Goal: Obtain resource: Obtain resource

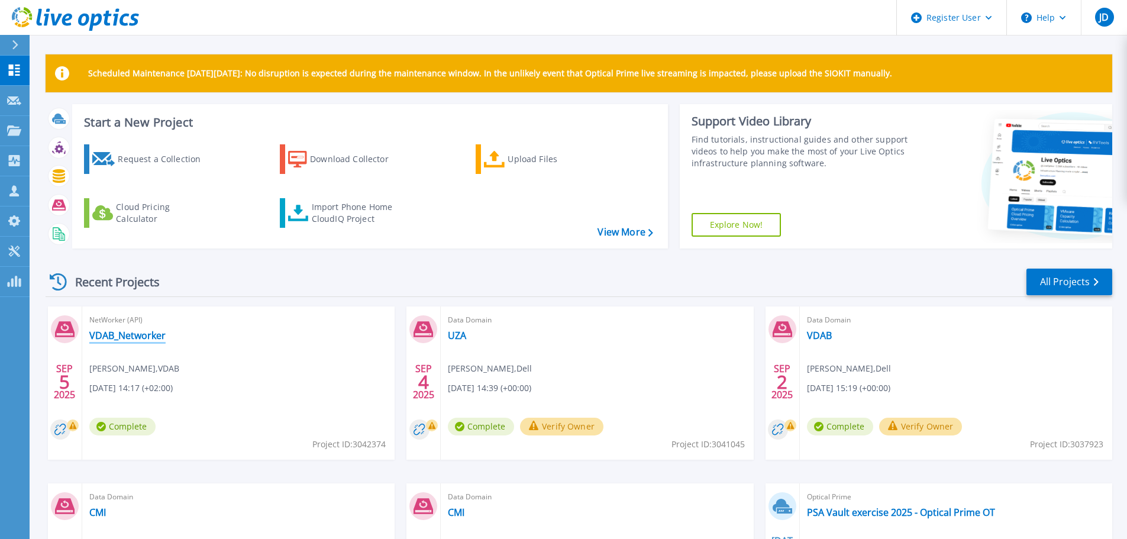
click at [121, 334] on link "VDAB_Networker" at bounding box center [127, 335] width 76 height 12
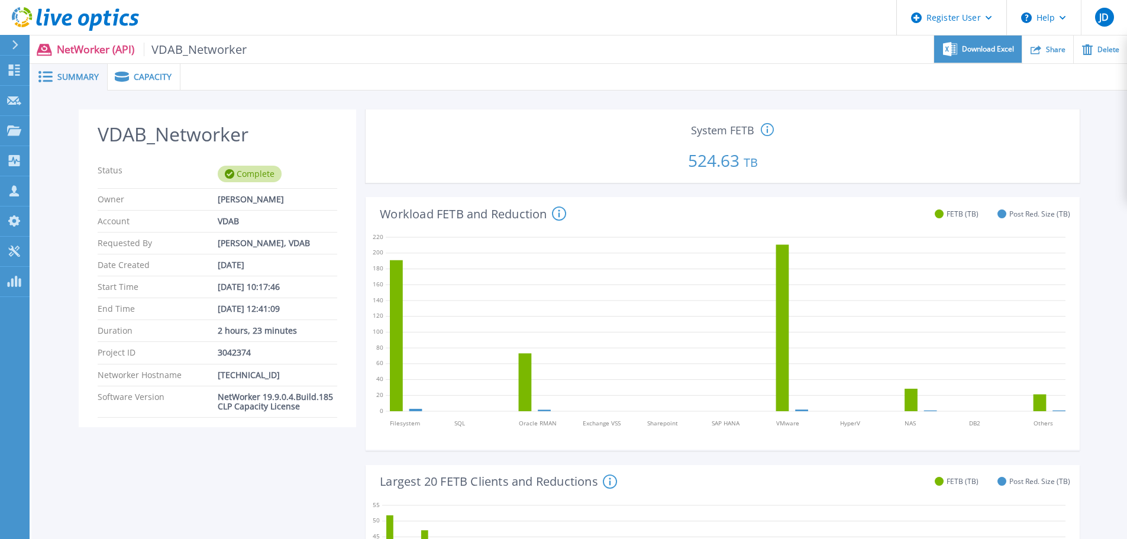
click at [992, 51] on span "Download Excel" at bounding box center [988, 49] width 52 height 7
click at [11, 67] on icon at bounding box center [14, 69] width 11 height 11
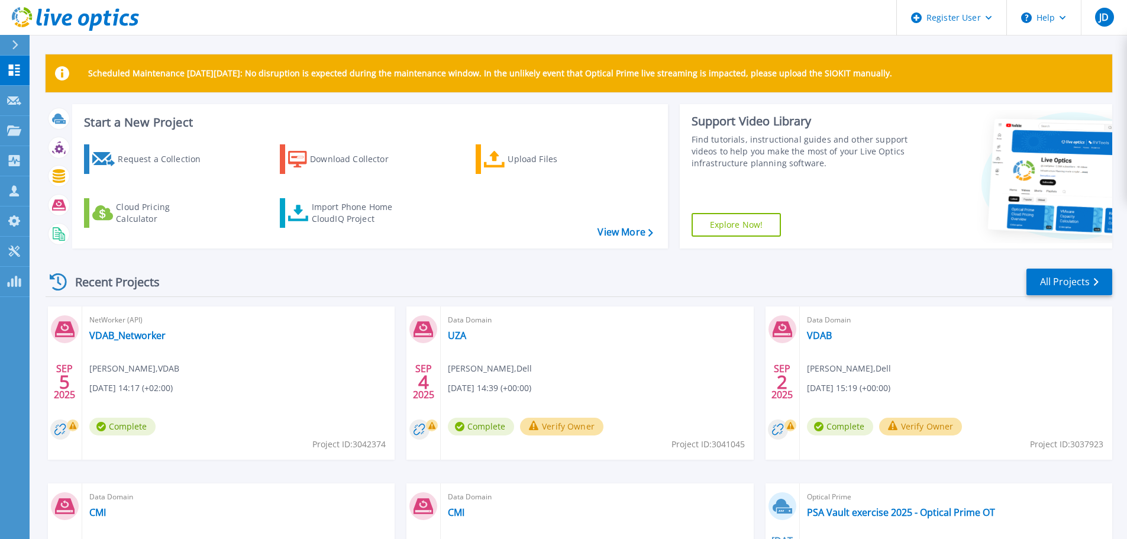
click at [649, 225] on div "Request a Collection Download Collector Upload Files Cloud Pricing Calculator I…" at bounding box center [368, 189] width 587 height 108
click at [360, 205] on div "Import Phone Home CloudIQ Project" at bounding box center [358, 213] width 92 height 24
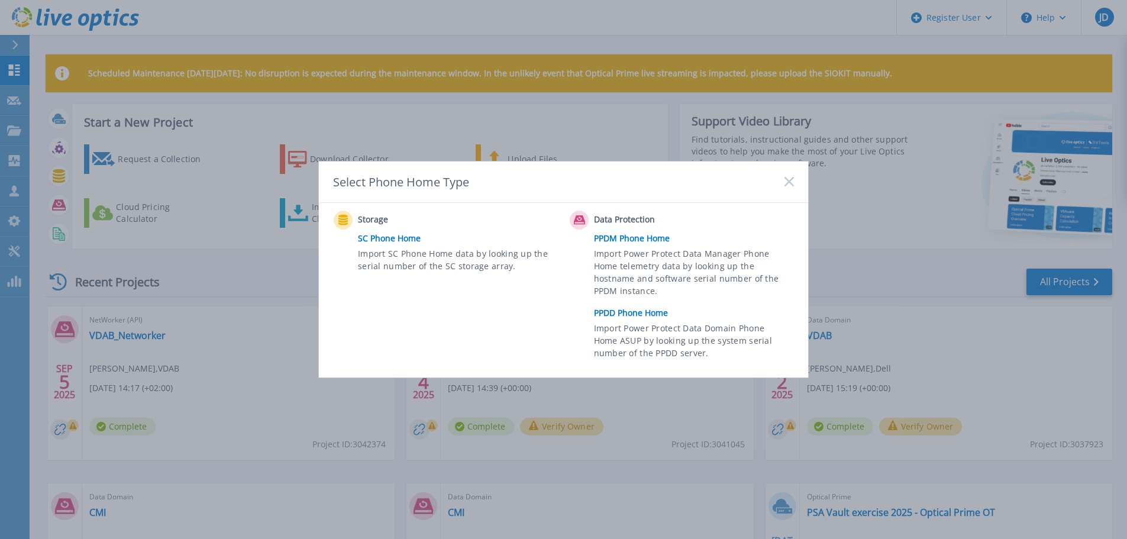
click at [636, 316] on link "PPDD Phone Home" at bounding box center [697, 313] width 206 height 18
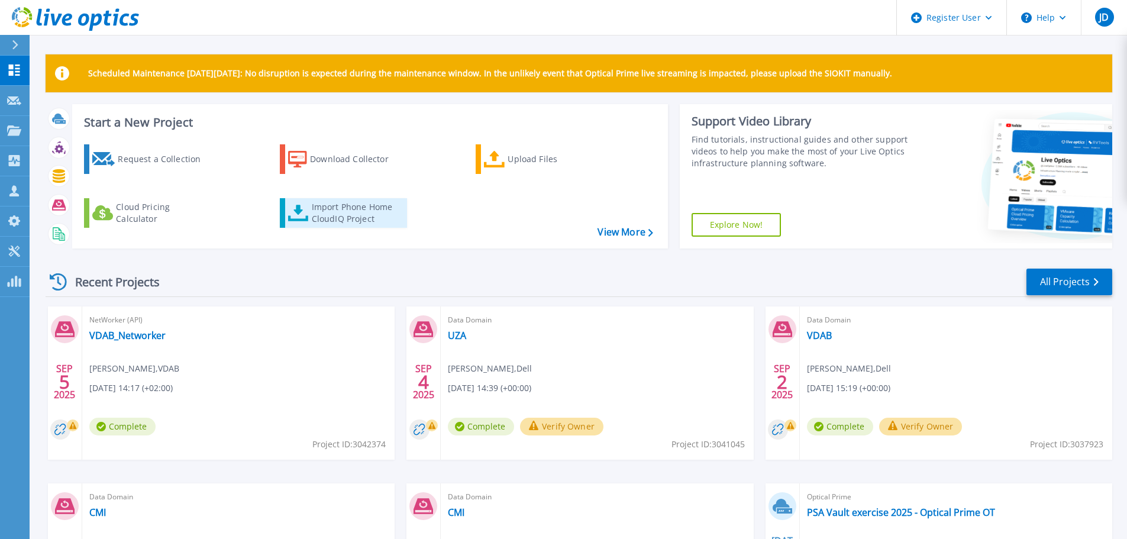
click at [368, 216] on div "Import Phone Home CloudIQ Project" at bounding box center [358, 213] width 92 height 24
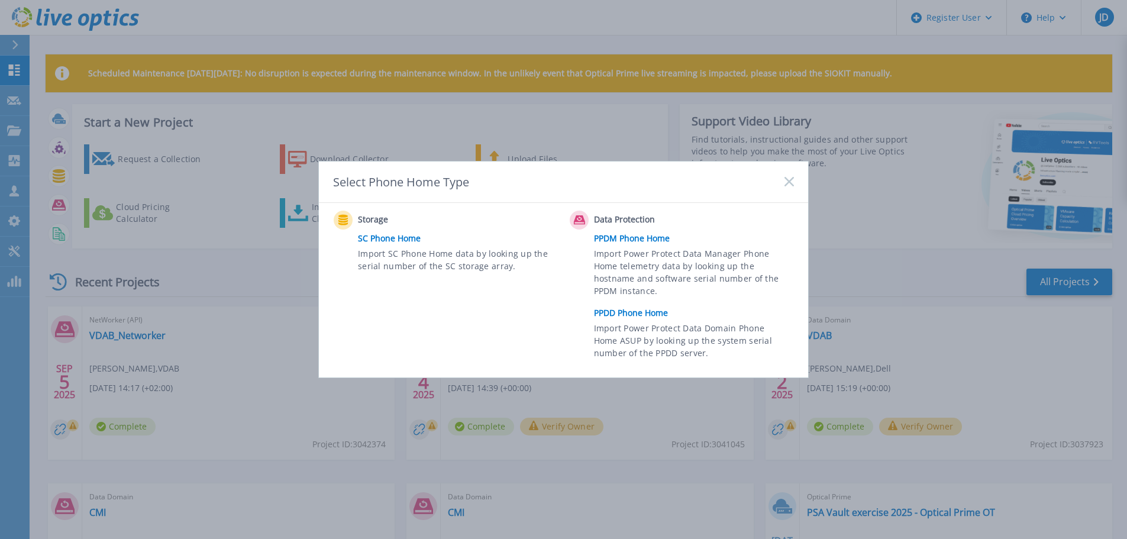
click at [642, 308] on link "PPDD Phone Home" at bounding box center [697, 313] width 206 height 18
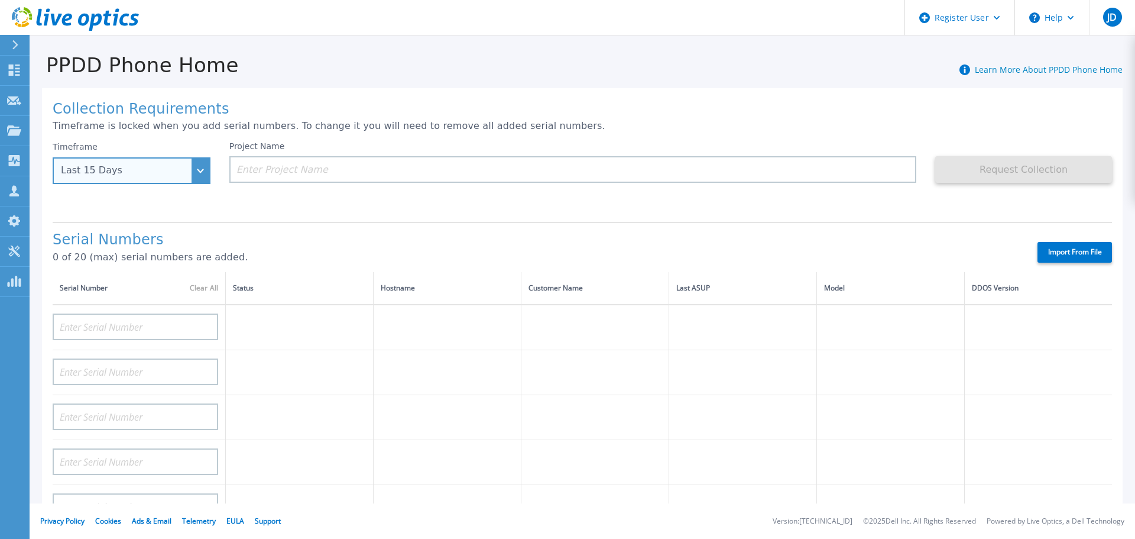
click at [203, 174] on div "Last 15 Days" at bounding box center [132, 170] width 158 height 27
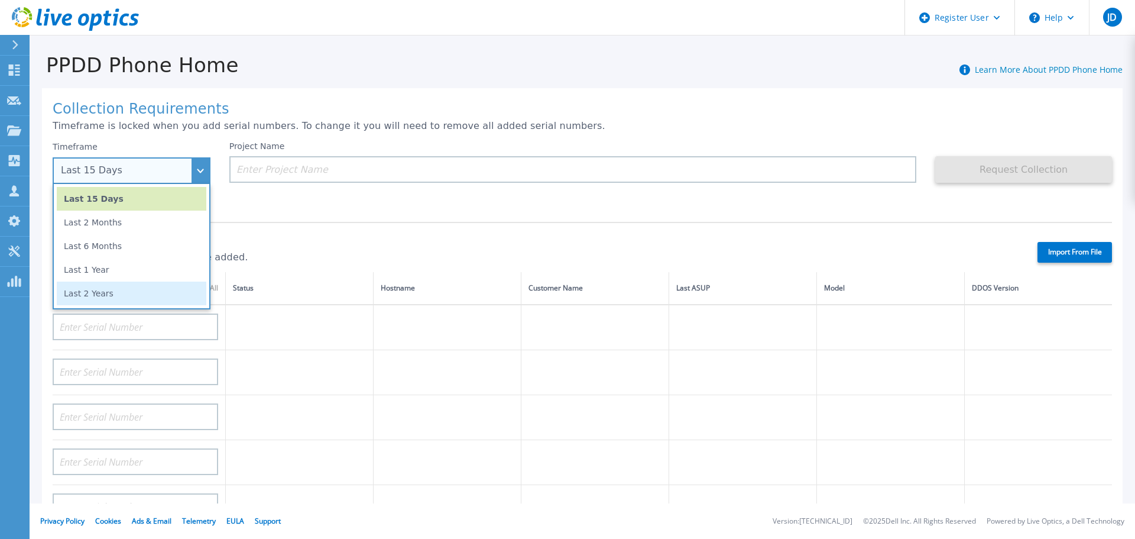
click at [106, 290] on li "Last 2 Years" at bounding box center [132, 294] width 150 height 24
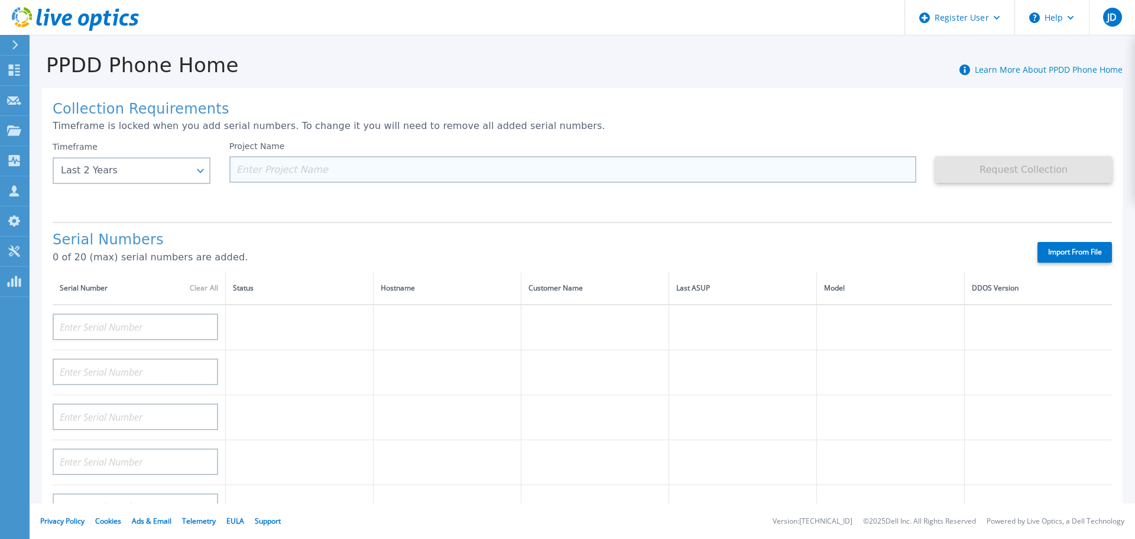
click at [283, 171] on input at bounding box center [573, 169] width 688 height 27
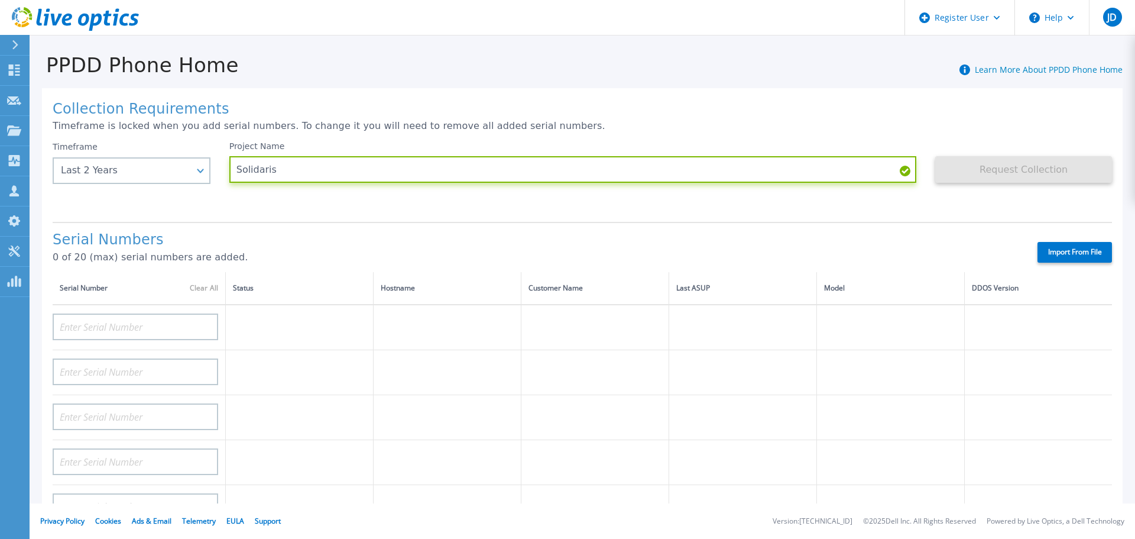
type input "Solidaris"
click at [1082, 253] on label "Import From File" at bounding box center [1075, 252] width 75 height 21
click at [0, 0] on input "Import From File" at bounding box center [0, 0] width 0 height 0
type input "CKM00182700936"
type input "CKM00182701371"
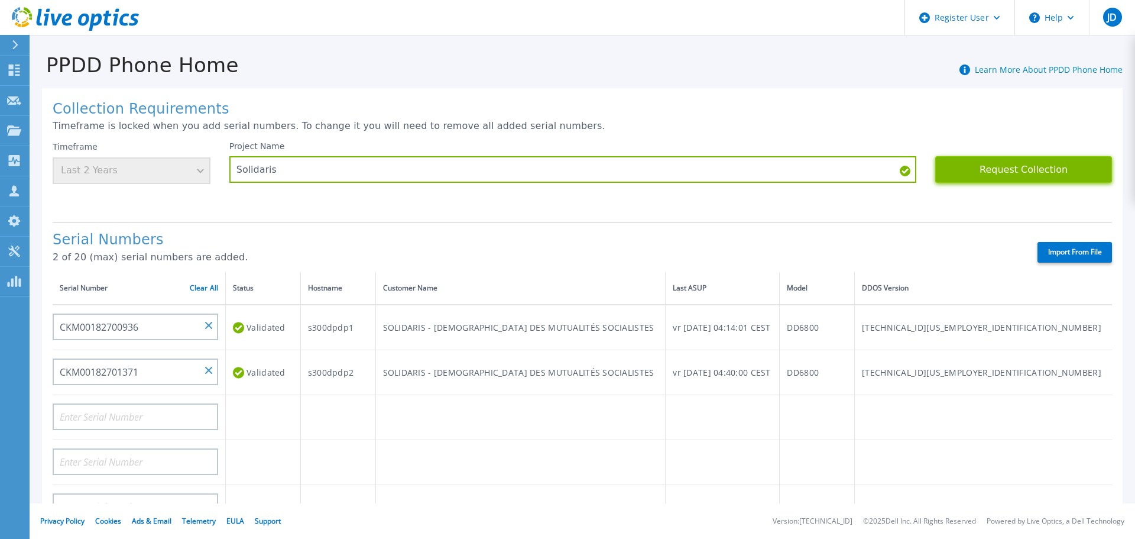
click at [1000, 174] on button "Request Collection" at bounding box center [1024, 169] width 177 height 27
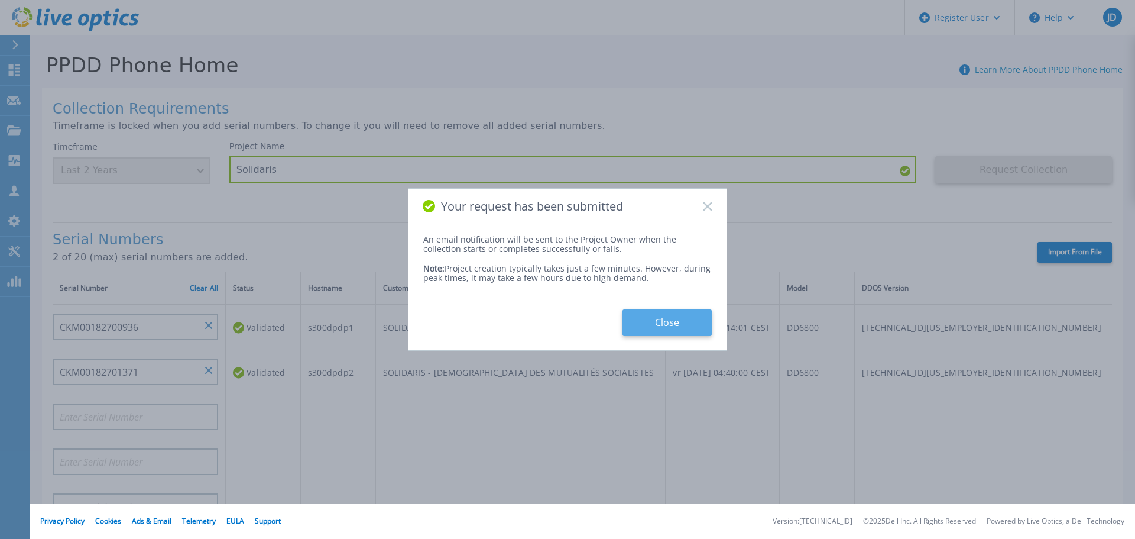
click at [679, 323] on button "Close" at bounding box center [667, 322] width 89 height 27
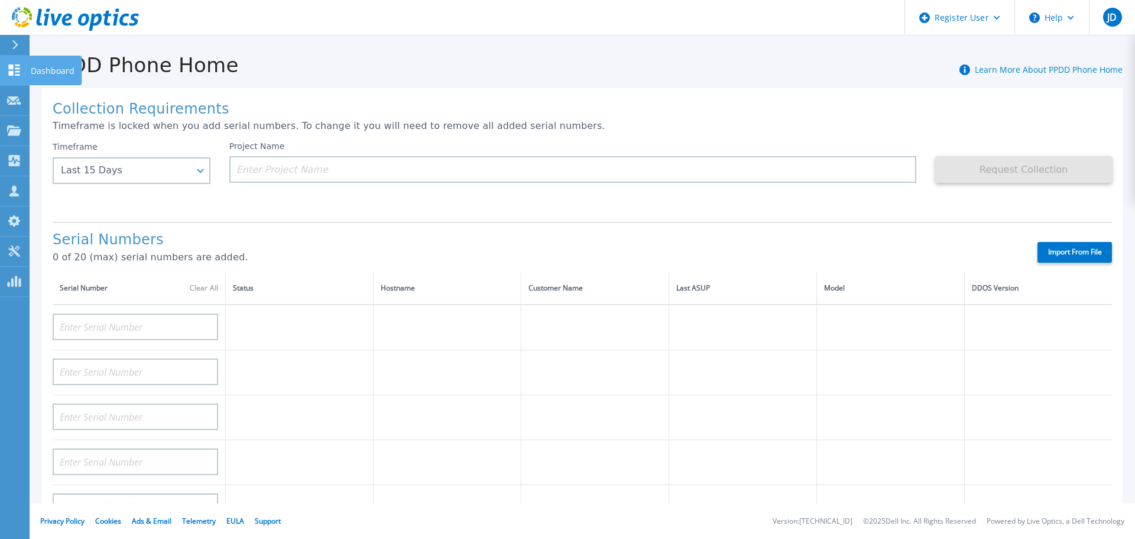
click at [18, 69] on icon at bounding box center [14, 69] width 11 height 11
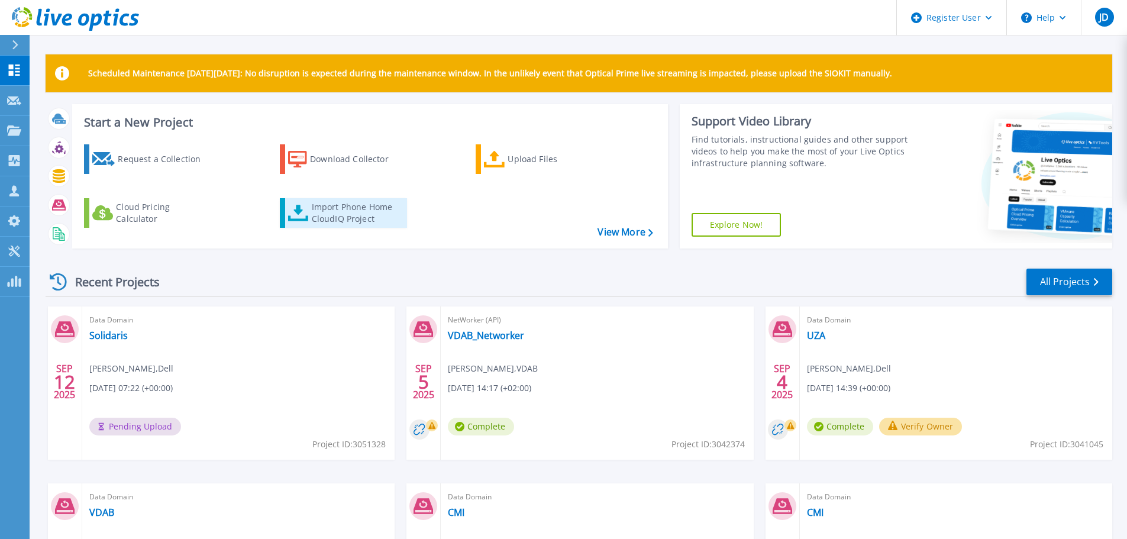
click at [329, 221] on div "Import Phone Home CloudIQ Project" at bounding box center [358, 213] width 92 height 24
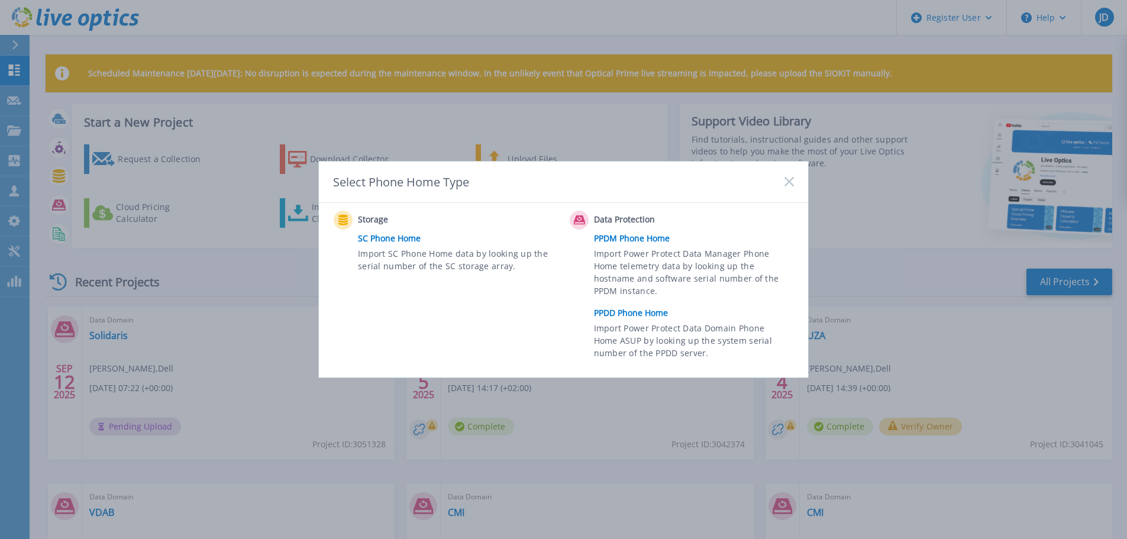
click at [631, 240] on link "PPDM Phone Home" at bounding box center [697, 238] width 206 height 18
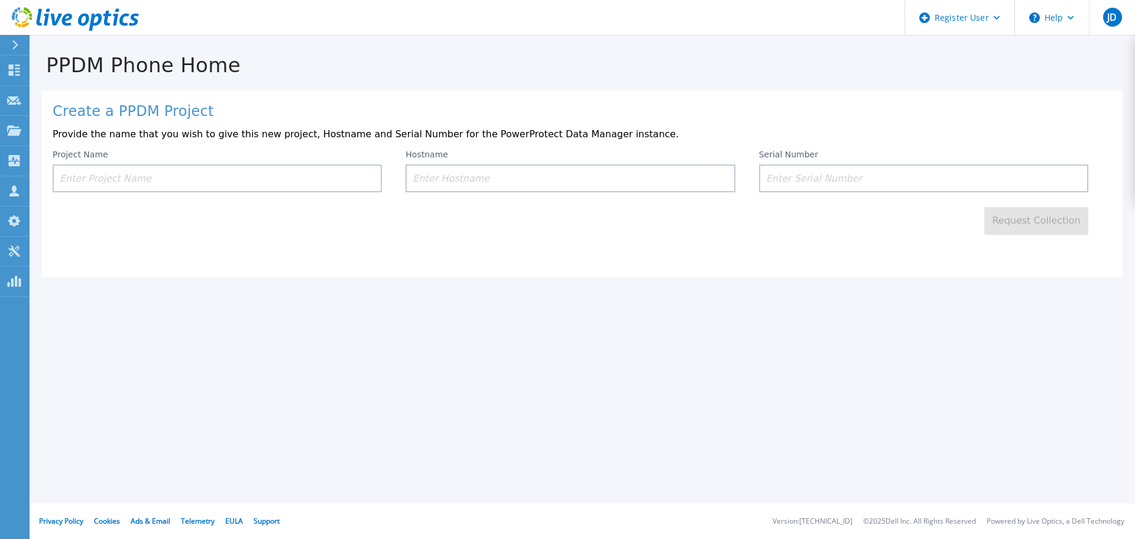
click at [192, 185] on input at bounding box center [217, 178] width 329 height 28
click at [445, 180] on input at bounding box center [570, 178] width 329 height 28
paste input "mut0465av"
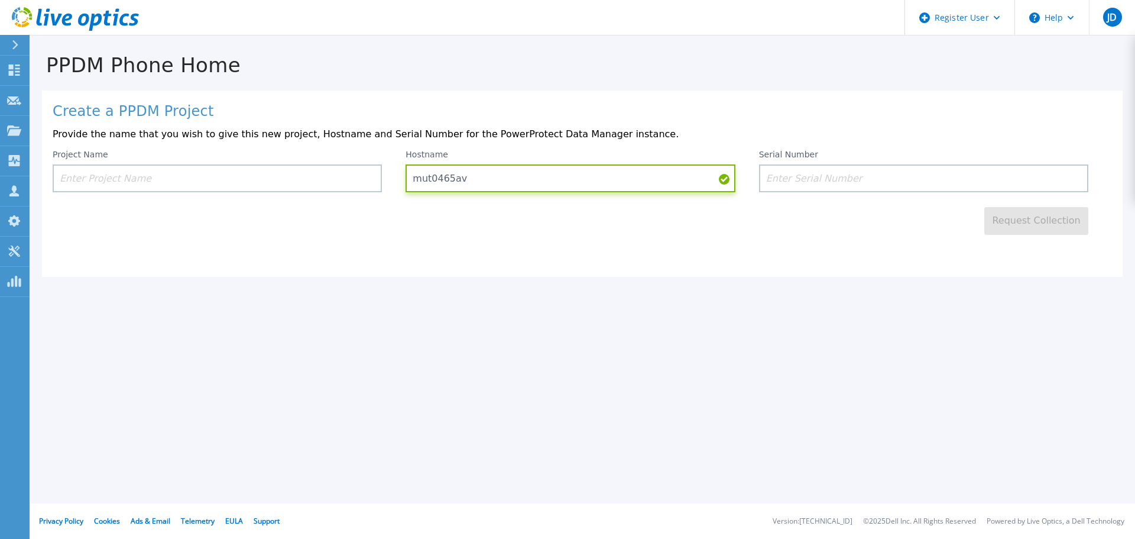
type input "mut0465av"
click at [164, 183] on input at bounding box center [217, 178] width 329 height 28
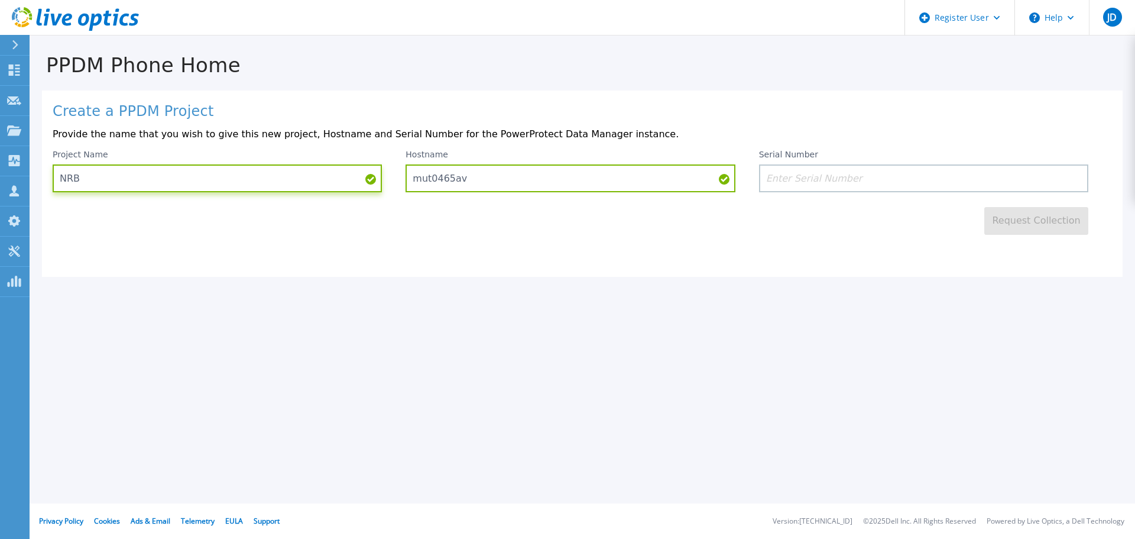
type input "NRB"
click at [836, 244] on div "Create a PPDM Project Provide the name that you wish to give this new project, …" at bounding box center [582, 183] width 1081 height 186
click at [796, 179] on input at bounding box center [923, 178] width 329 height 28
paste input "ELMPPD0624CMWN"
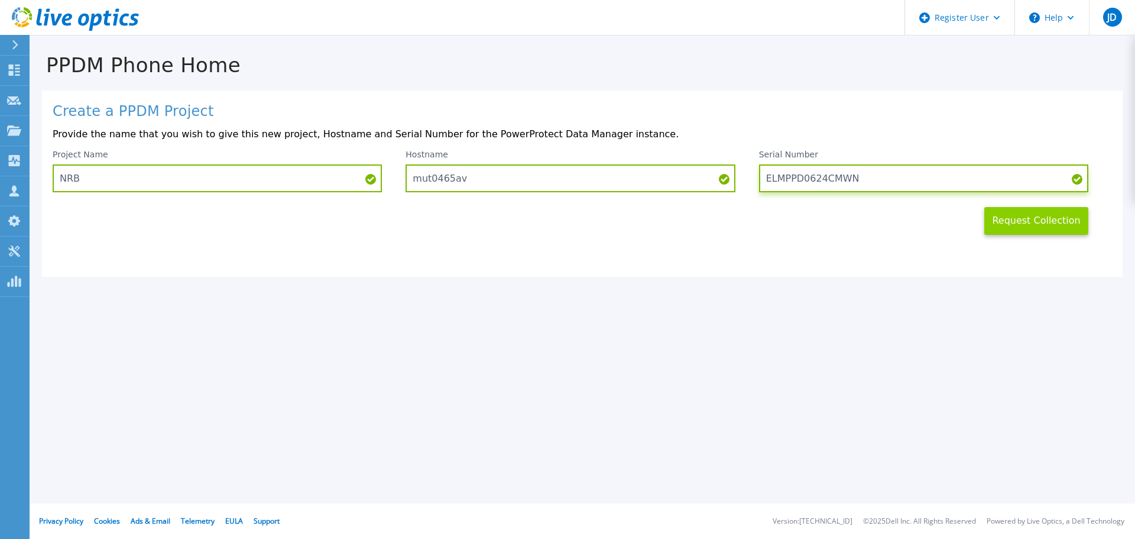
type input "ELMPPD0624CMWN"
click at [1041, 222] on button "Request Collection" at bounding box center [1037, 221] width 104 height 28
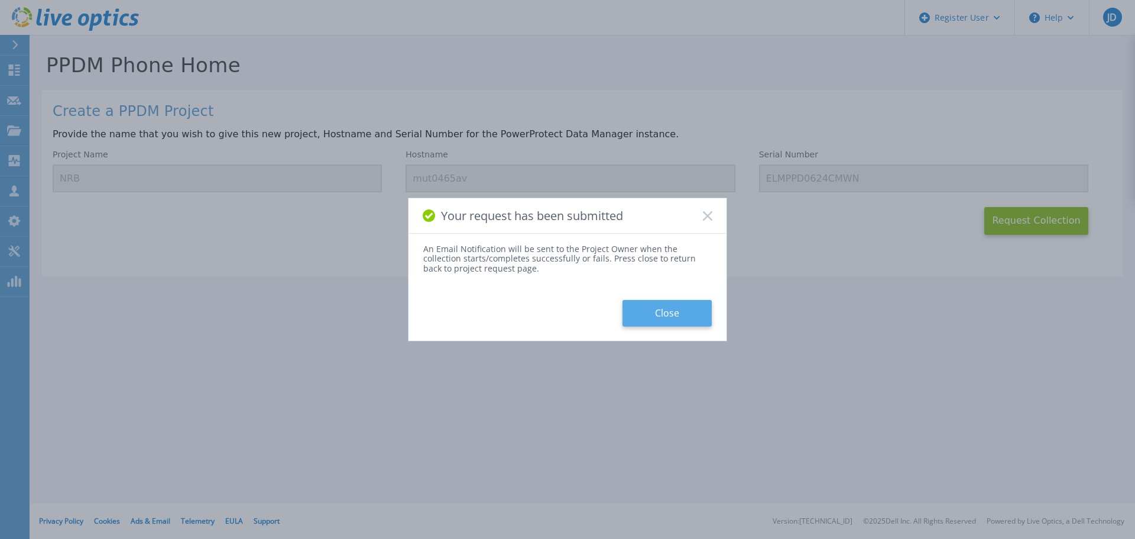
click at [662, 314] on button "Close" at bounding box center [667, 313] width 89 height 27
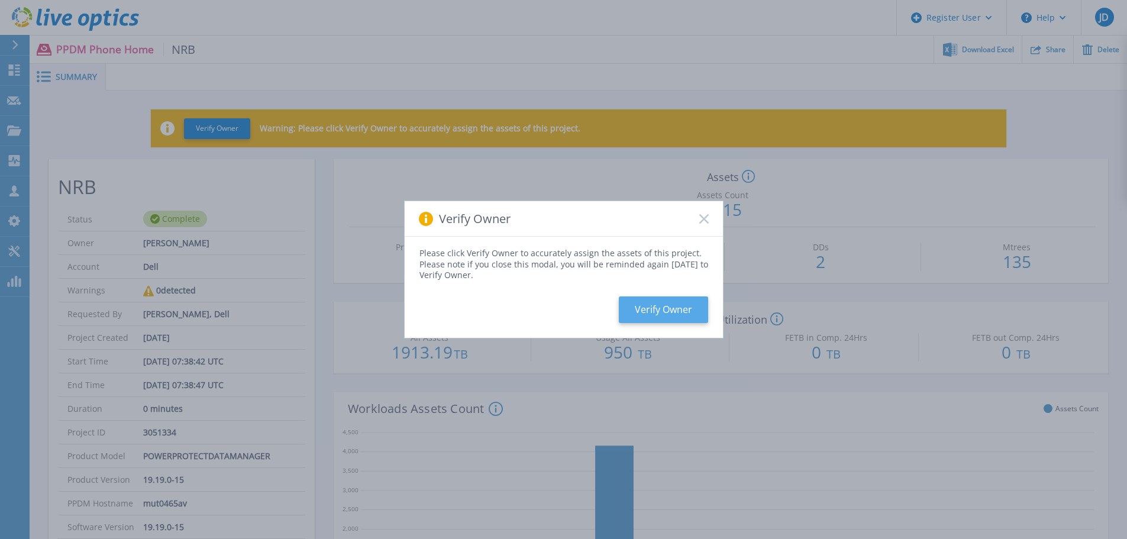
click at [649, 303] on button "Verify Owner" at bounding box center [663, 309] width 89 height 27
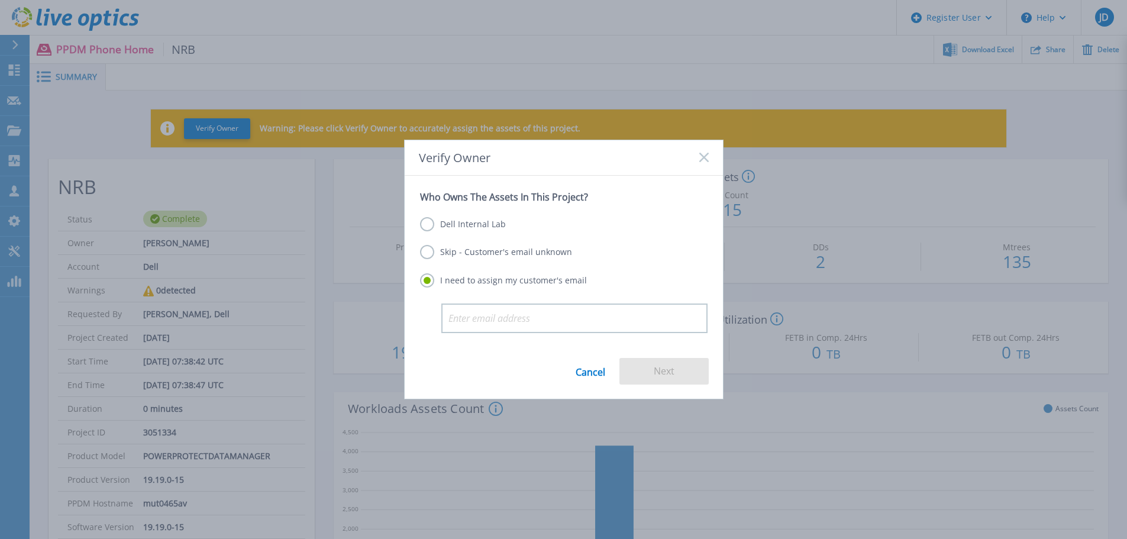
click at [442, 250] on label "Skip - Customer's email unknown" at bounding box center [496, 252] width 152 height 14
click at [0, 0] on input "Skip - Customer's email unknown" at bounding box center [0, 0] width 0 height 0
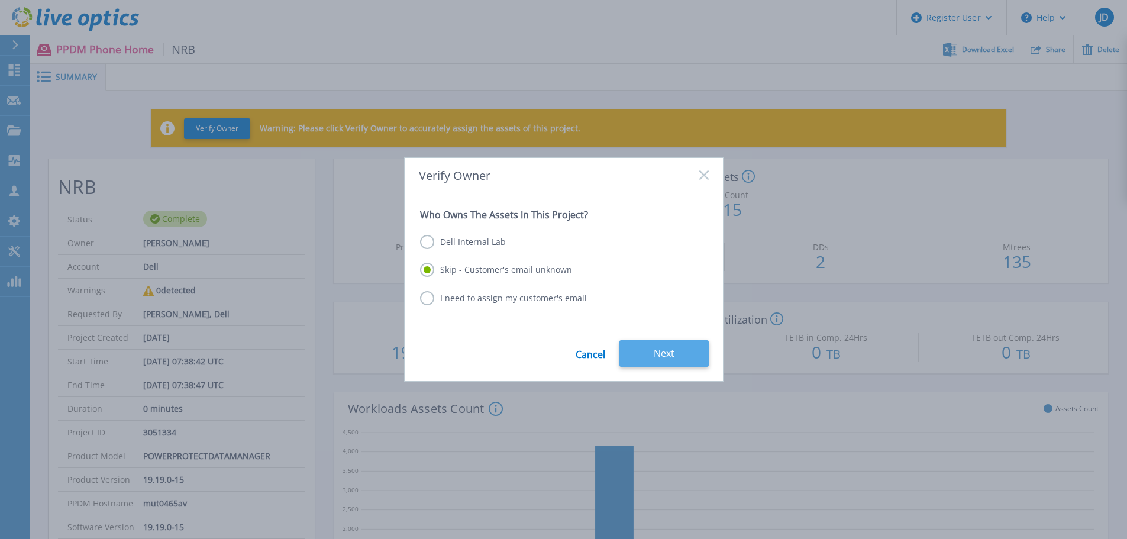
click at [672, 356] on button "Next" at bounding box center [663, 353] width 89 height 27
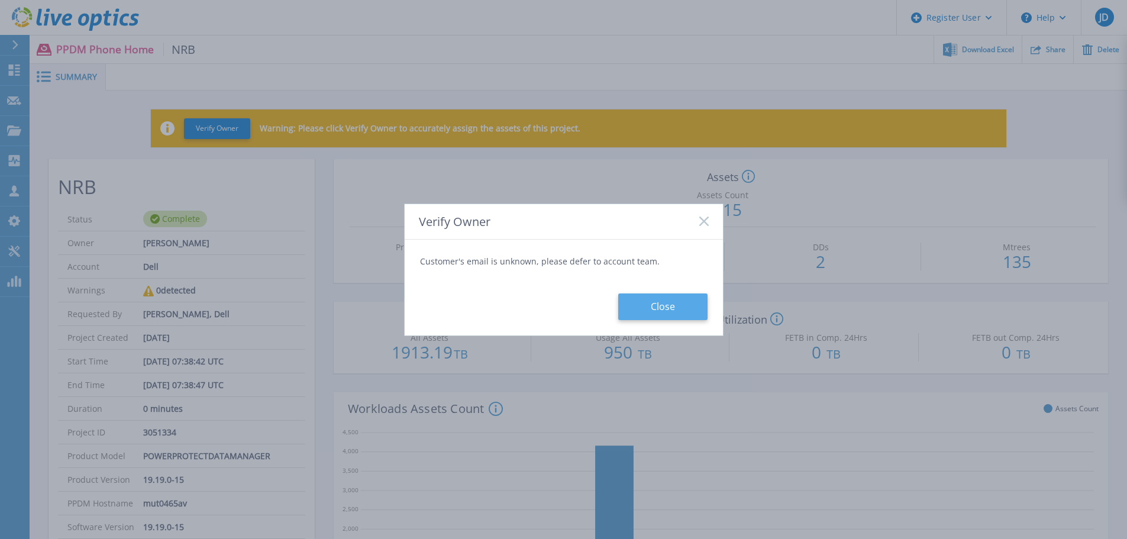
click at [658, 302] on button "Close" at bounding box center [662, 306] width 89 height 27
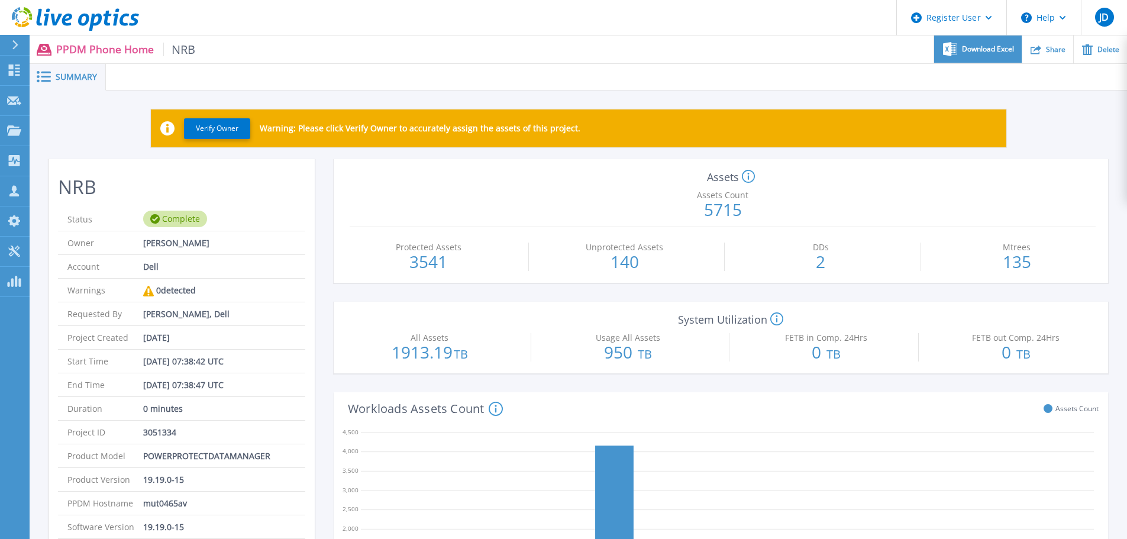
click at [966, 53] on span "Download Excel" at bounding box center [988, 49] width 52 height 7
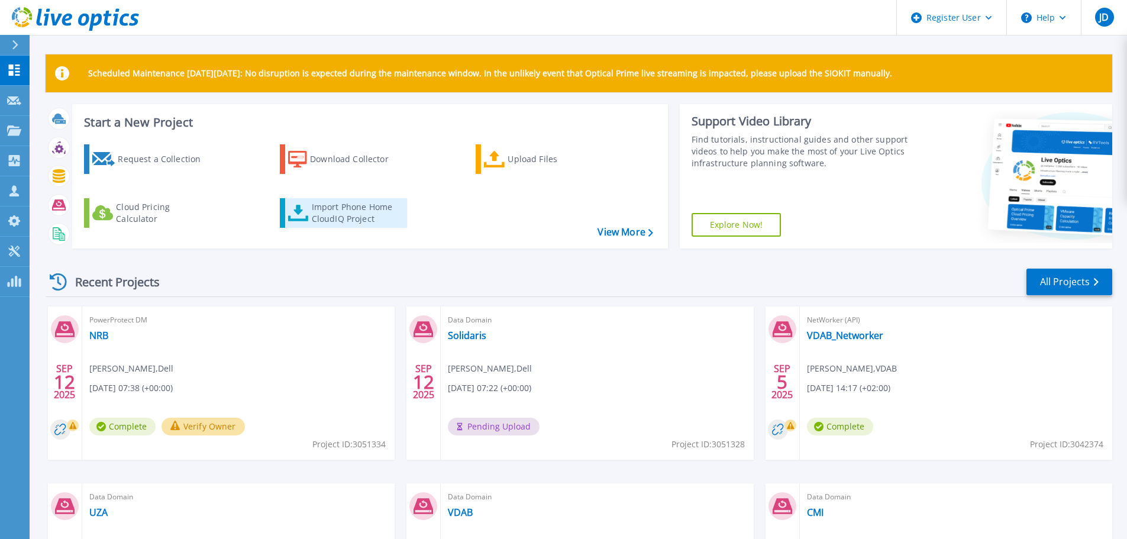
click at [347, 212] on div "Import Phone Home CloudIQ Project" at bounding box center [358, 213] width 92 height 24
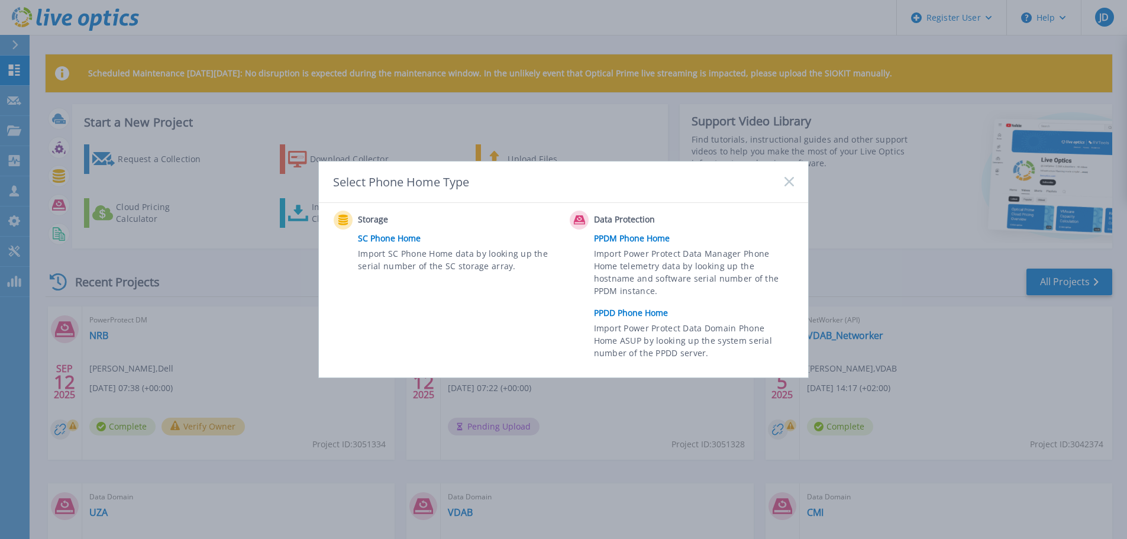
click at [622, 310] on link "PPDD Phone Home" at bounding box center [697, 313] width 206 height 18
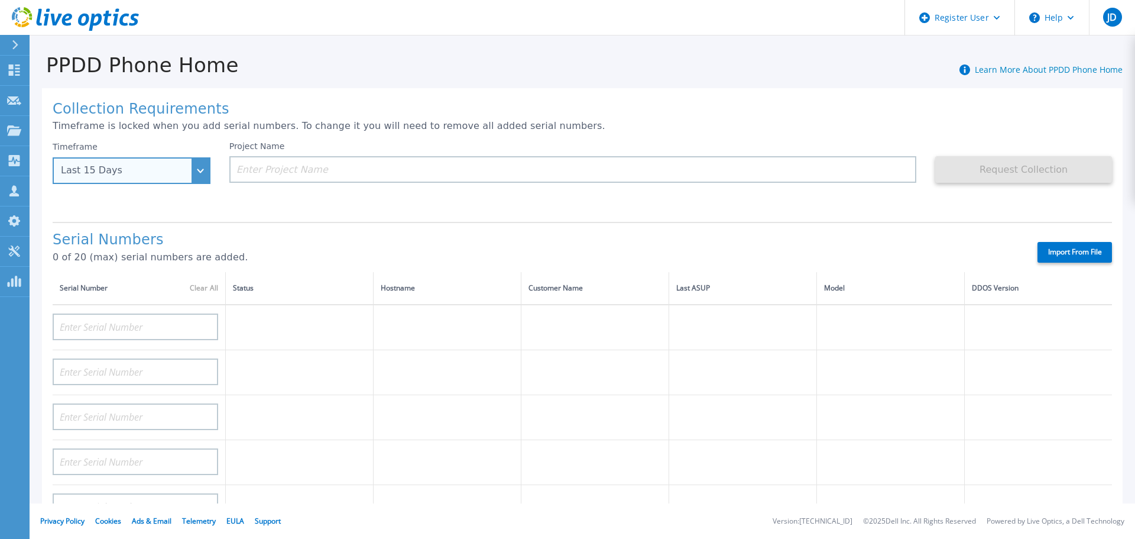
click at [193, 168] on div "Last 15 Days" at bounding box center [132, 170] width 158 height 27
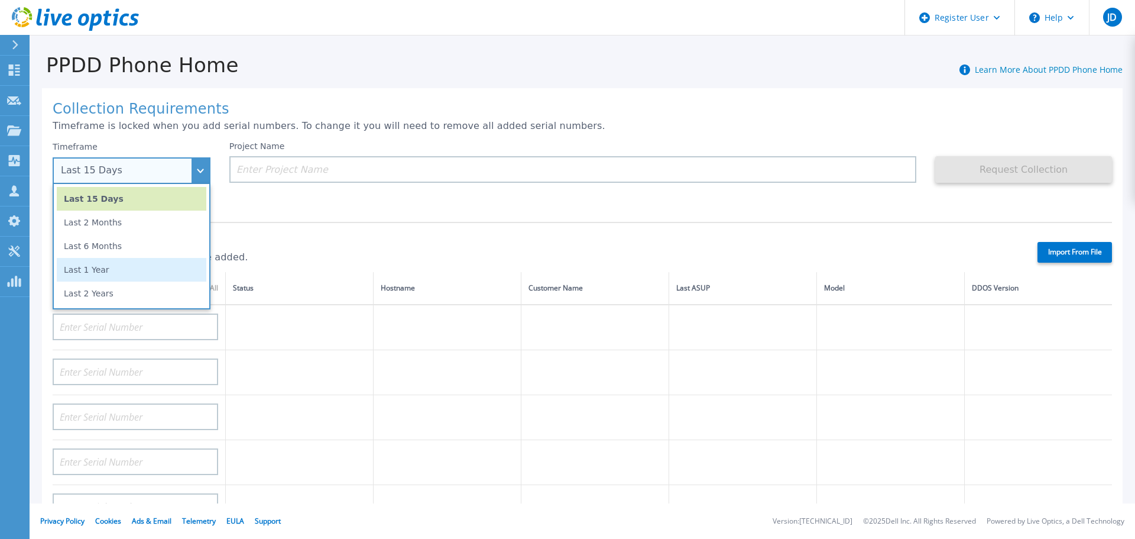
click at [105, 276] on li "Last 1 Year" at bounding box center [132, 270] width 150 height 24
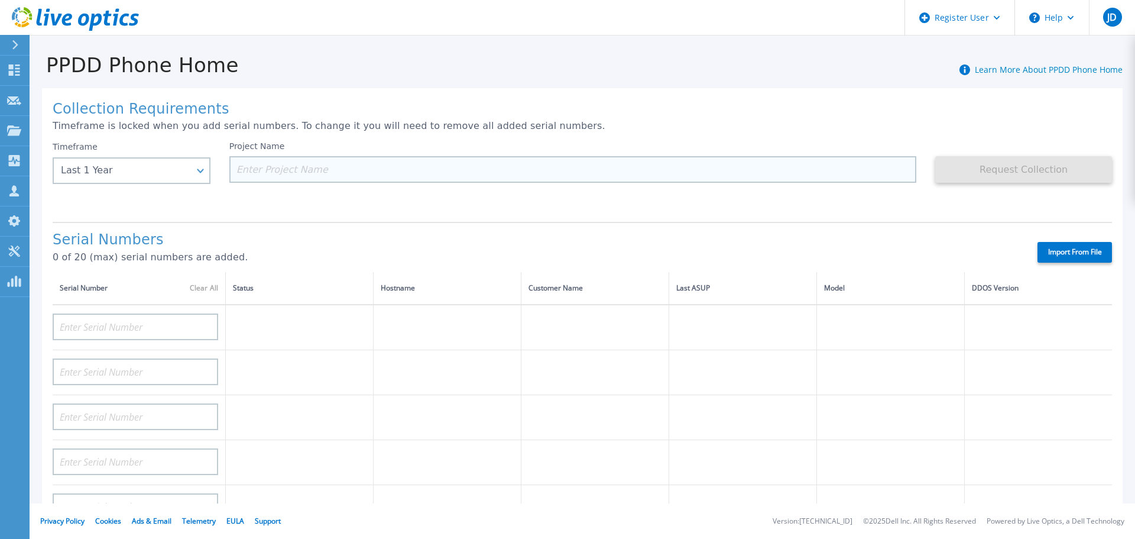
click at [353, 170] on input at bounding box center [573, 169] width 688 height 27
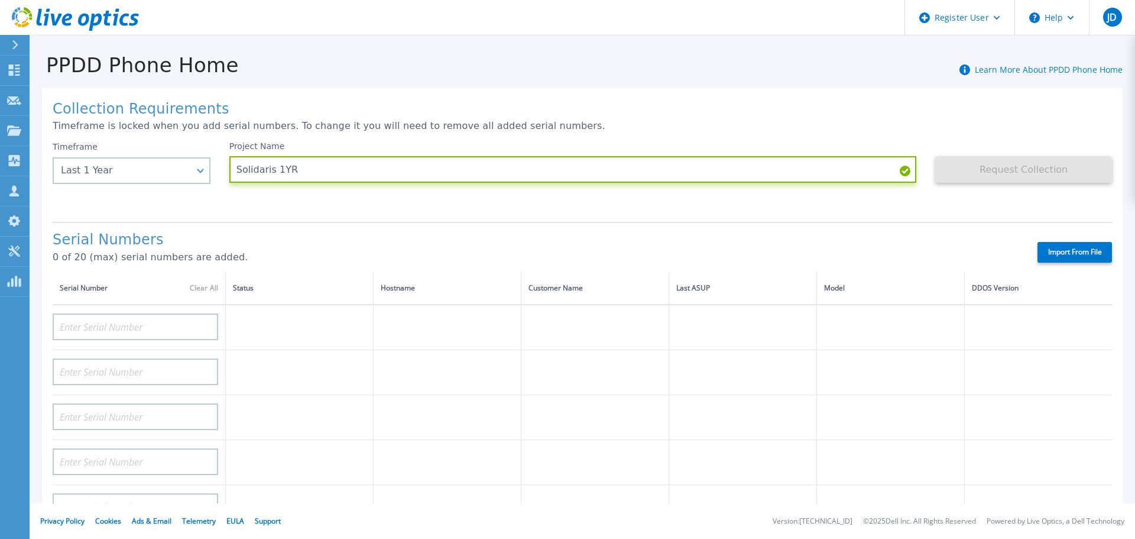
type input "Solidaris 1YR"
click at [1066, 255] on label "Import From File" at bounding box center [1075, 252] width 75 height 21
click at [0, 0] on input "Import From File" at bounding box center [0, 0] width 0 height 0
type input "CKM00182700936"
type input "CKM00182701371"
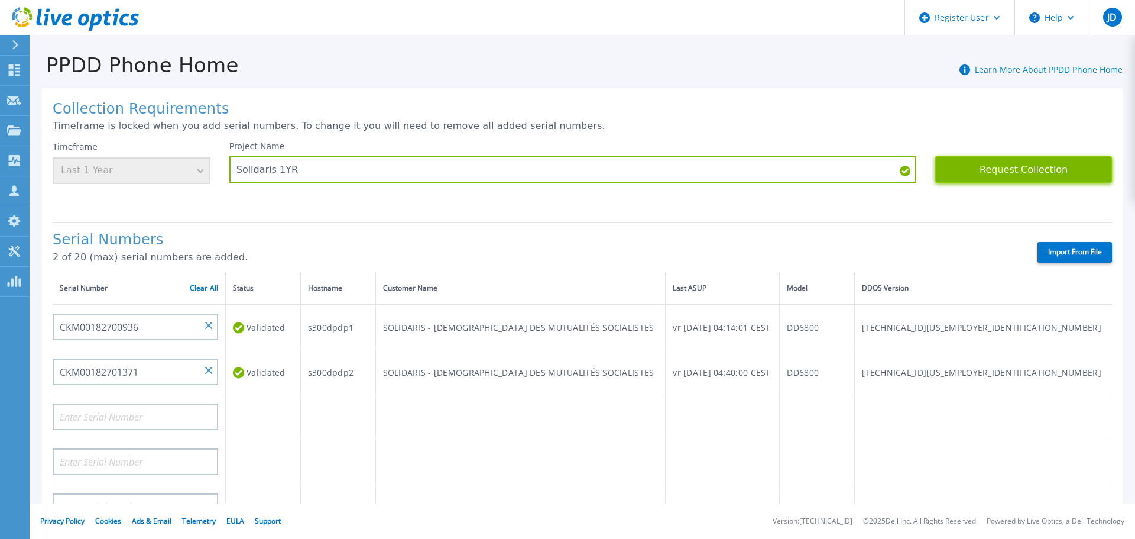
click at [1012, 171] on button "Request Collection" at bounding box center [1024, 169] width 177 height 27
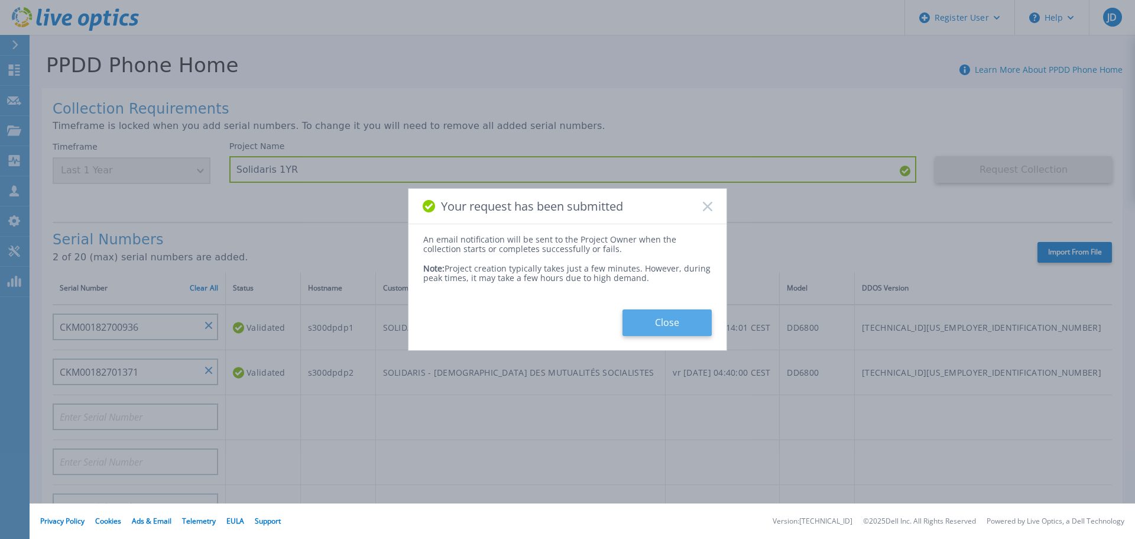
click at [681, 326] on button "Close" at bounding box center [667, 322] width 89 height 27
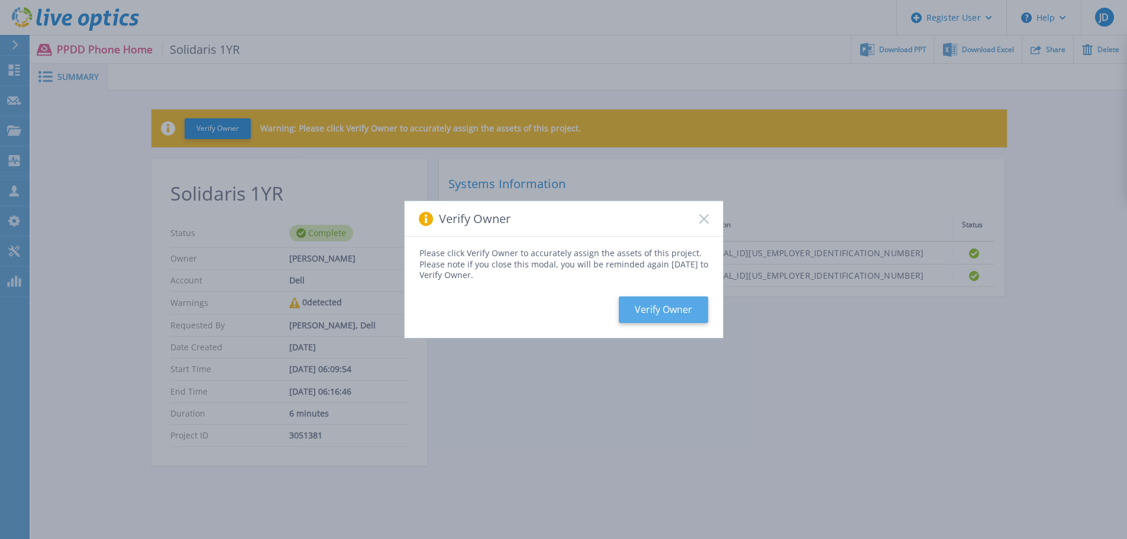
click at [648, 319] on button "Verify Owner" at bounding box center [663, 309] width 89 height 27
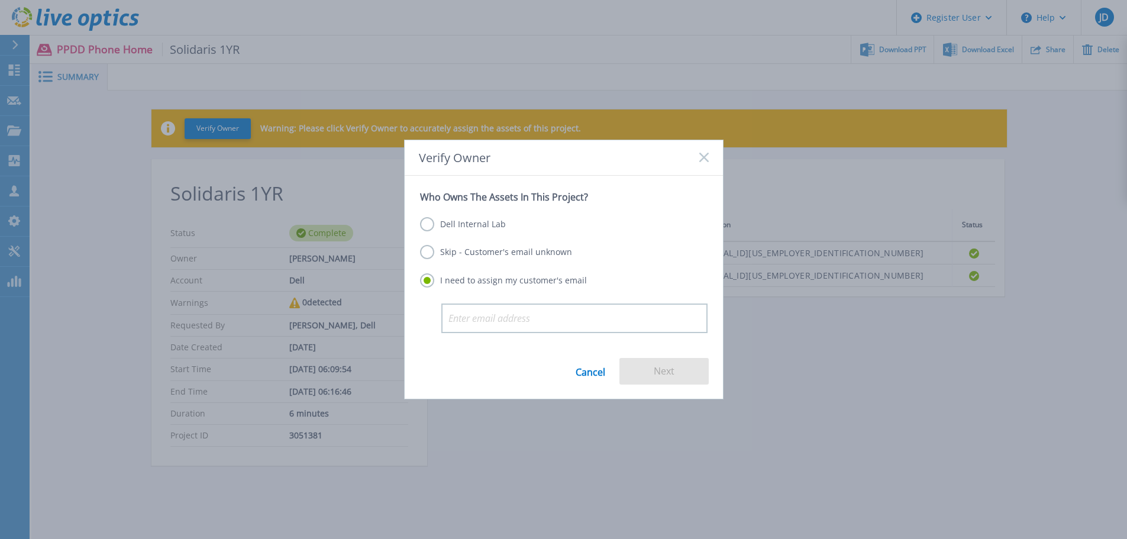
click at [454, 258] on label "Skip - Customer's email unknown" at bounding box center [496, 252] width 152 height 14
click at [0, 0] on input "Skip - Customer's email unknown" at bounding box center [0, 0] width 0 height 0
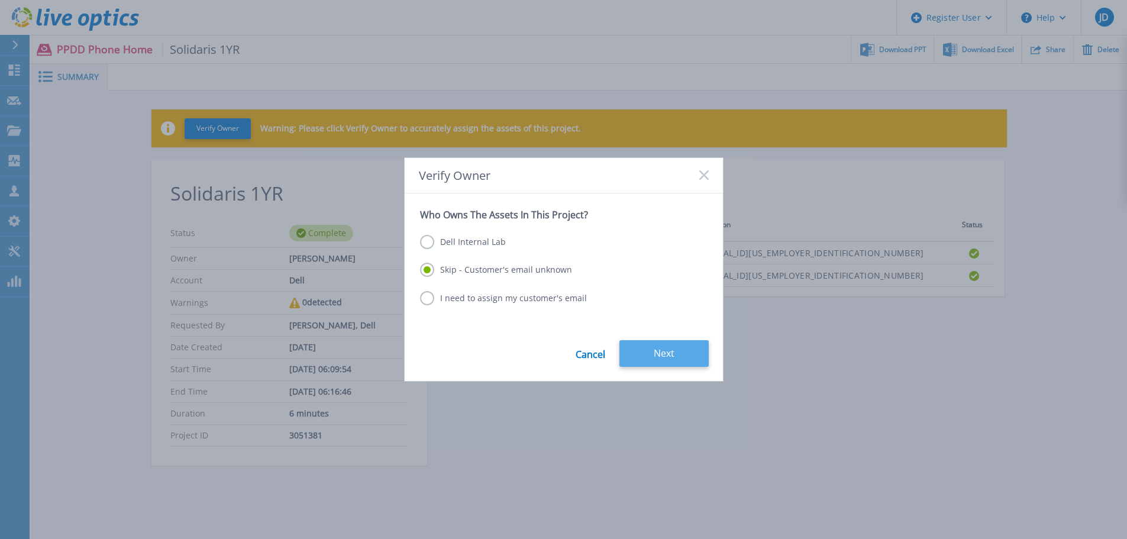
click at [665, 358] on button "Next" at bounding box center [663, 353] width 89 height 27
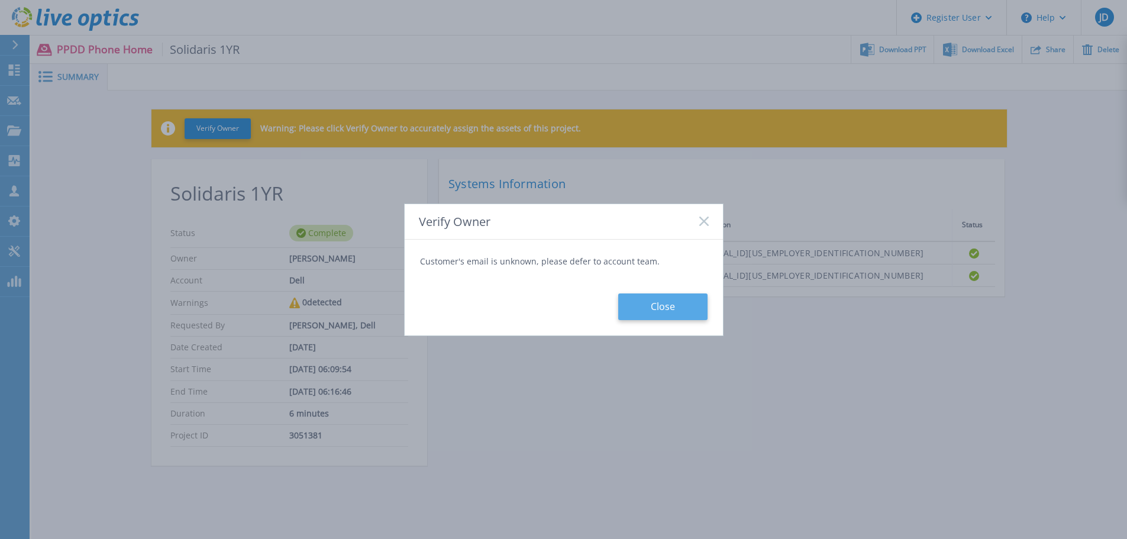
click at [675, 316] on button "Close" at bounding box center [662, 306] width 89 height 27
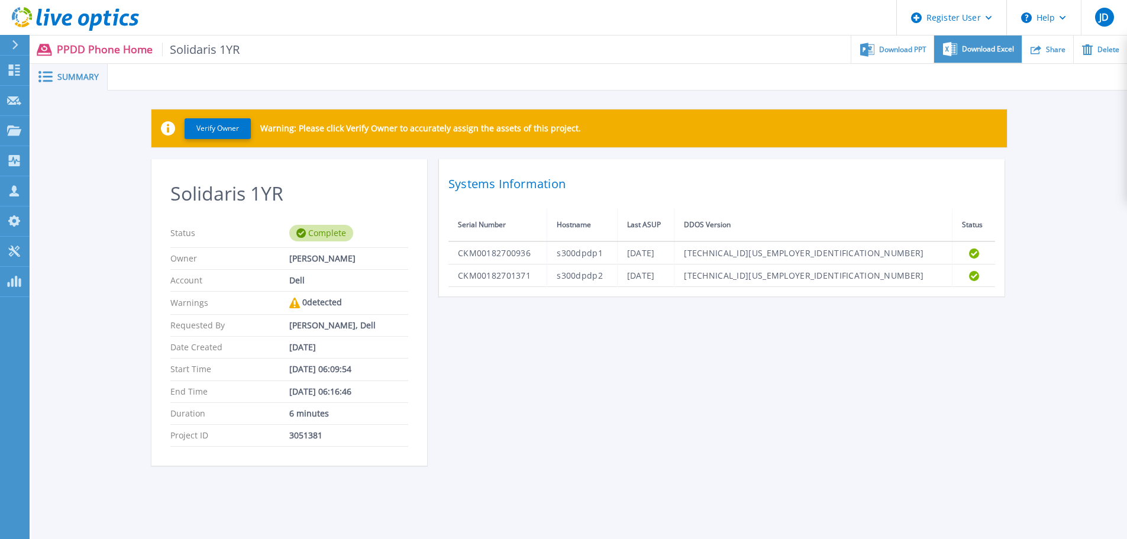
click at [994, 53] on span "Download Excel" at bounding box center [988, 49] width 52 height 7
